Goal: Check status: Check status

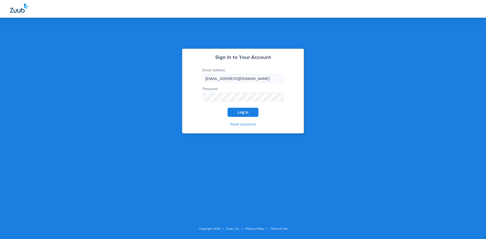
click at [239, 114] on button "Log In" at bounding box center [243, 112] width 31 height 9
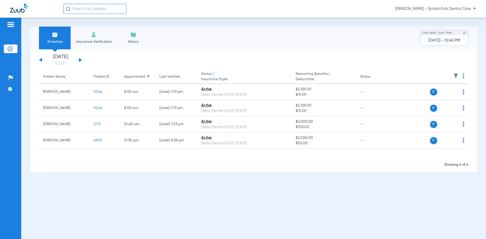
click at [80, 60] on button at bounding box center [80, 60] width 3 height 4
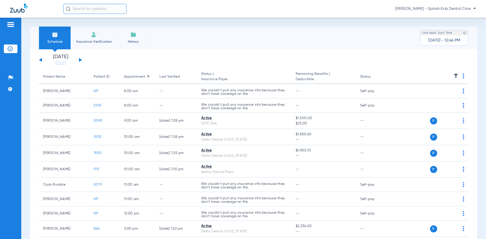
click at [80, 60] on button at bounding box center [80, 60] width 3 height 4
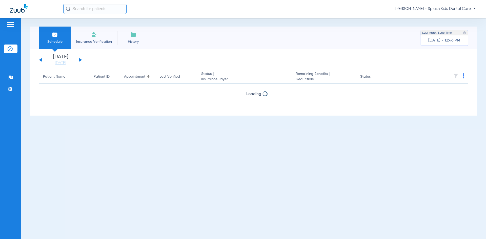
click at [80, 60] on button at bounding box center [80, 60] width 3 height 4
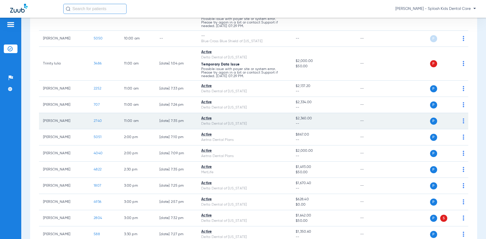
scroll to position [202, 0]
